Goal: Book appointment/travel/reservation

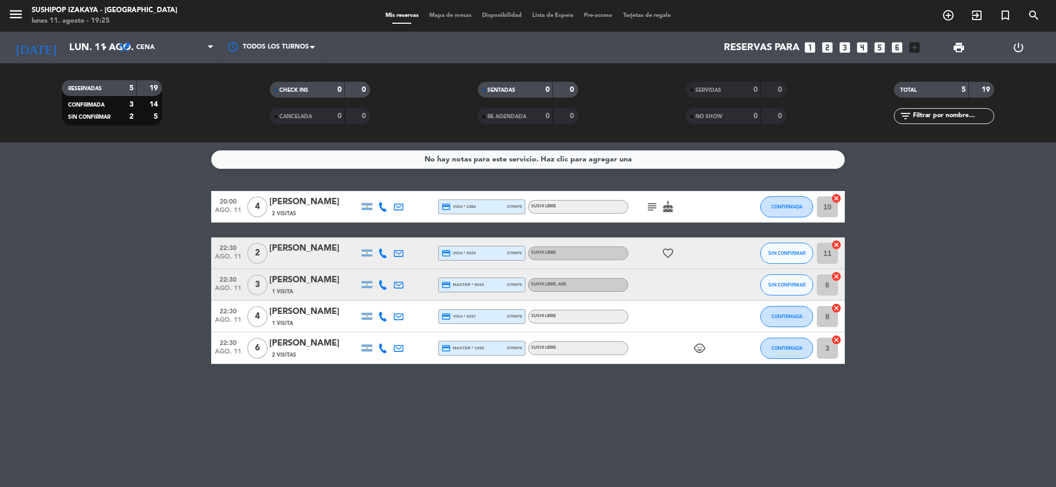
click at [960, 258] on bookings-row "20:00 ago. 11 4 [PERSON_NAME] 2 Visitas credit_card visa * 2388 stripe SUSHI LI…" at bounding box center [528, 277] width 1056 height 173
click at [104, 48] on icon "arrow_drop_down" at bounding box center [104, 47] width 13 height 13
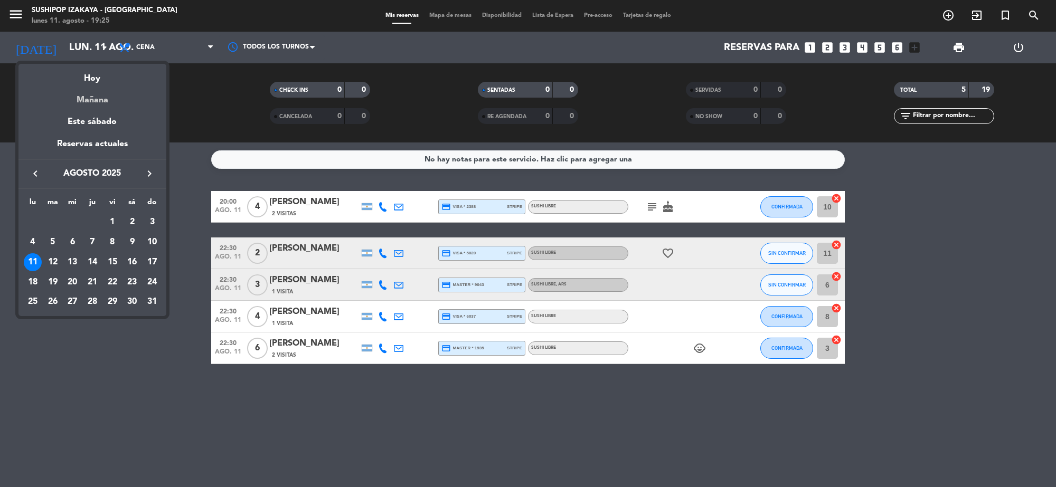
click at [88, 97] on div "Mañana" at bounding box center [92, 97] width 148 height 22
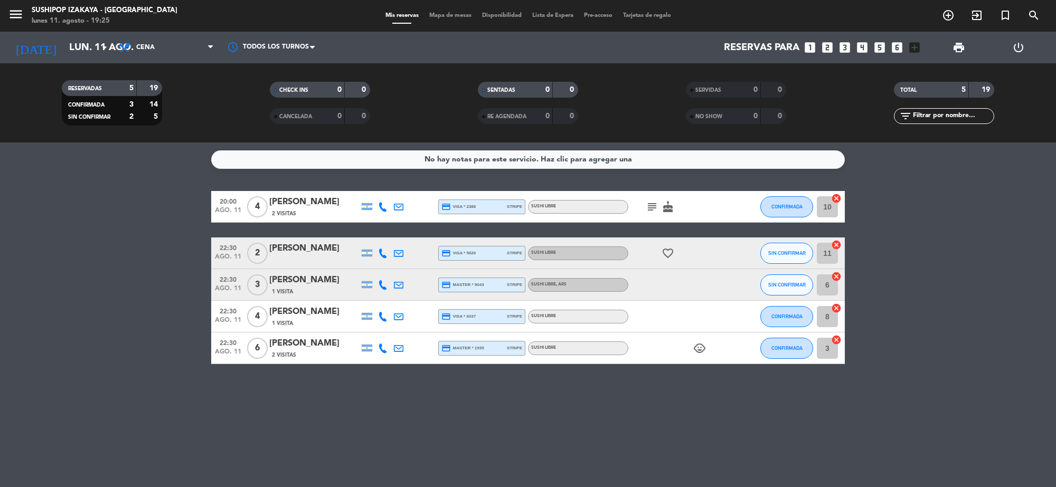
type input "[DATE] ago."
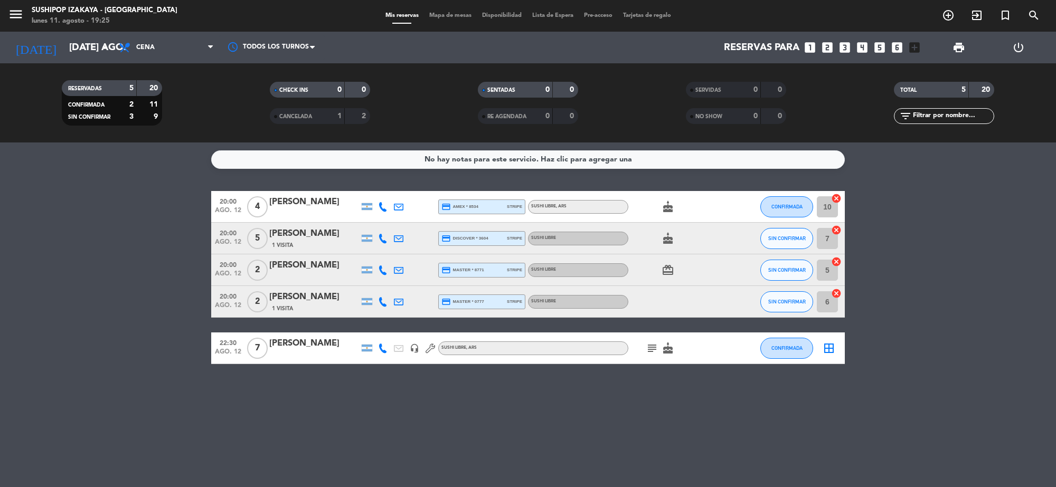
click at [825, 44] on icon "looks_two" at bounding box center [828, 48] width 14 height 14
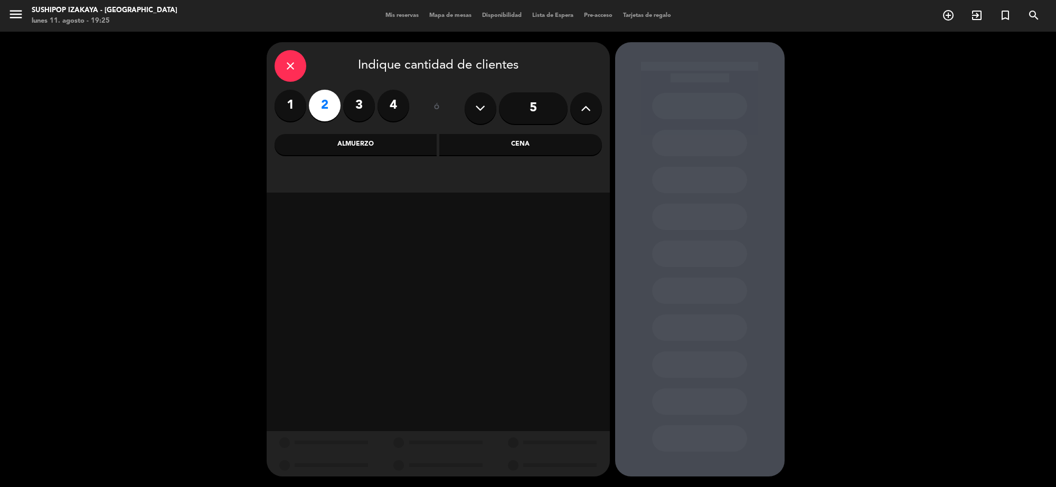
click at [334, 106] on label "2" at bounding box center [325, 106] width 32 height 32
click at [515, 146] on div "Cena" at bounding box center [520, 144] width 163 height 21
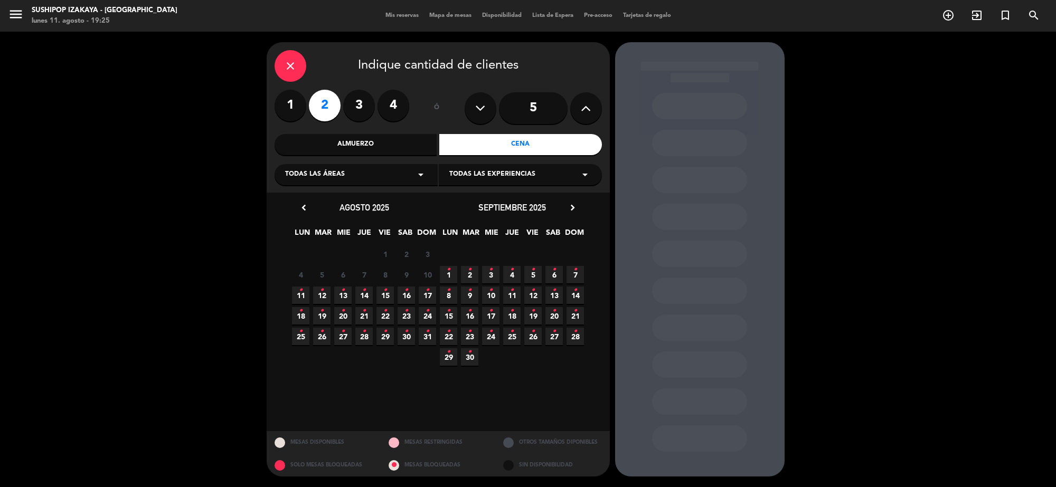
click at [471, 271] on icon "•" at bounding box center [470, 269] width 4 height 17
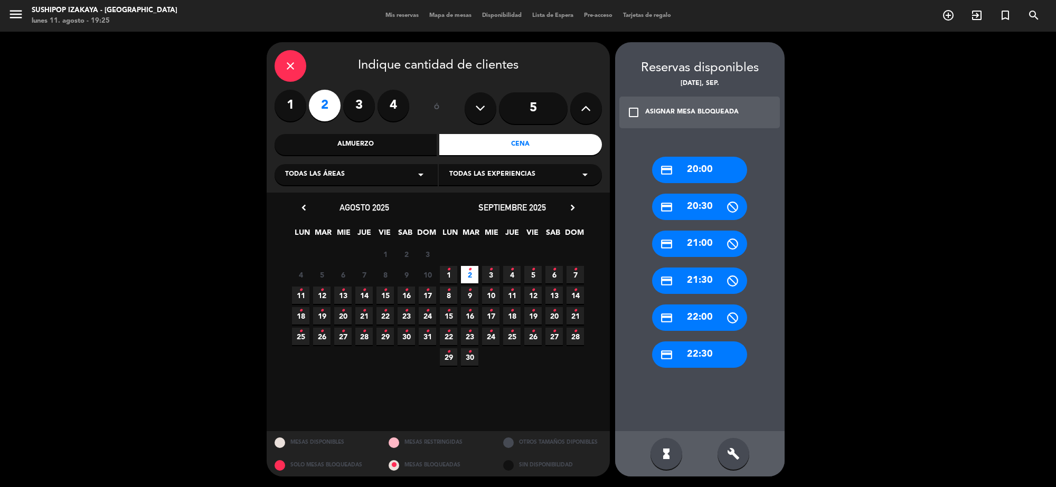
click at [322, 294] on icon "•" at bounding box center [322, 290] width 4 height 17
click at [681, 171] on div "credit_card 20:00" at bounding box center [699, 170] width 95 height 26
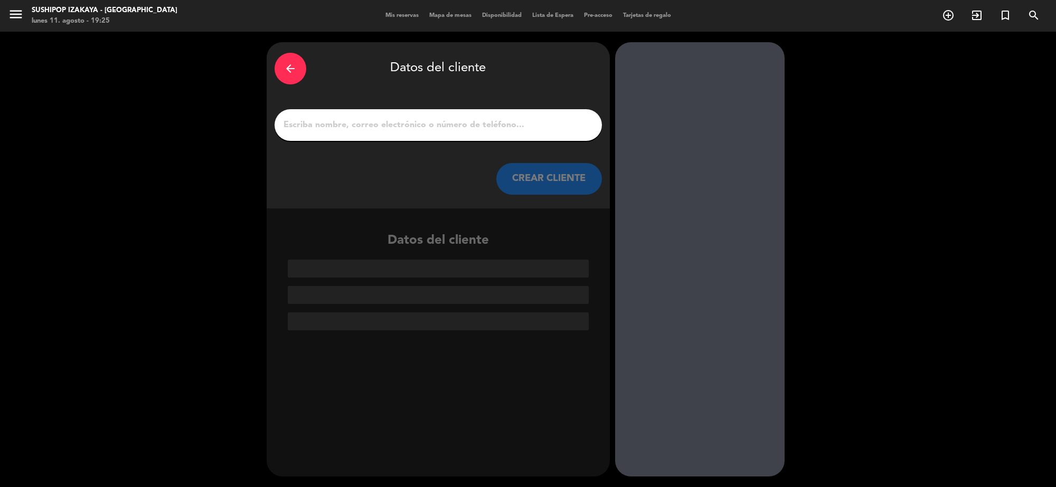
click at [445, 133] on div at bounding box center [438, 125] width 327 height 32
click at [457, 127] on input "1" at bounding box center [439, 125] width 312 height 15
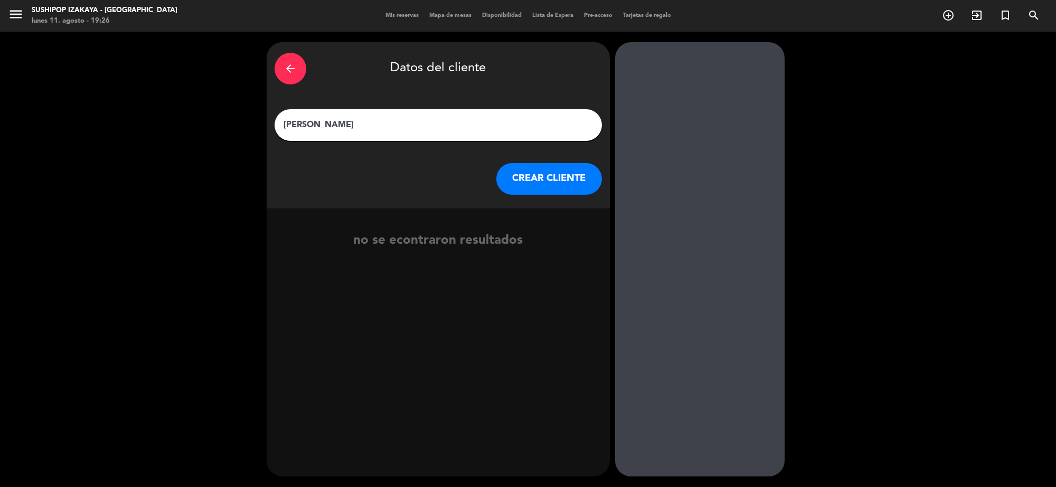
type input "[PERSON_NAME]"
